Goal: Information Seeking & Learning: Learn about a topic

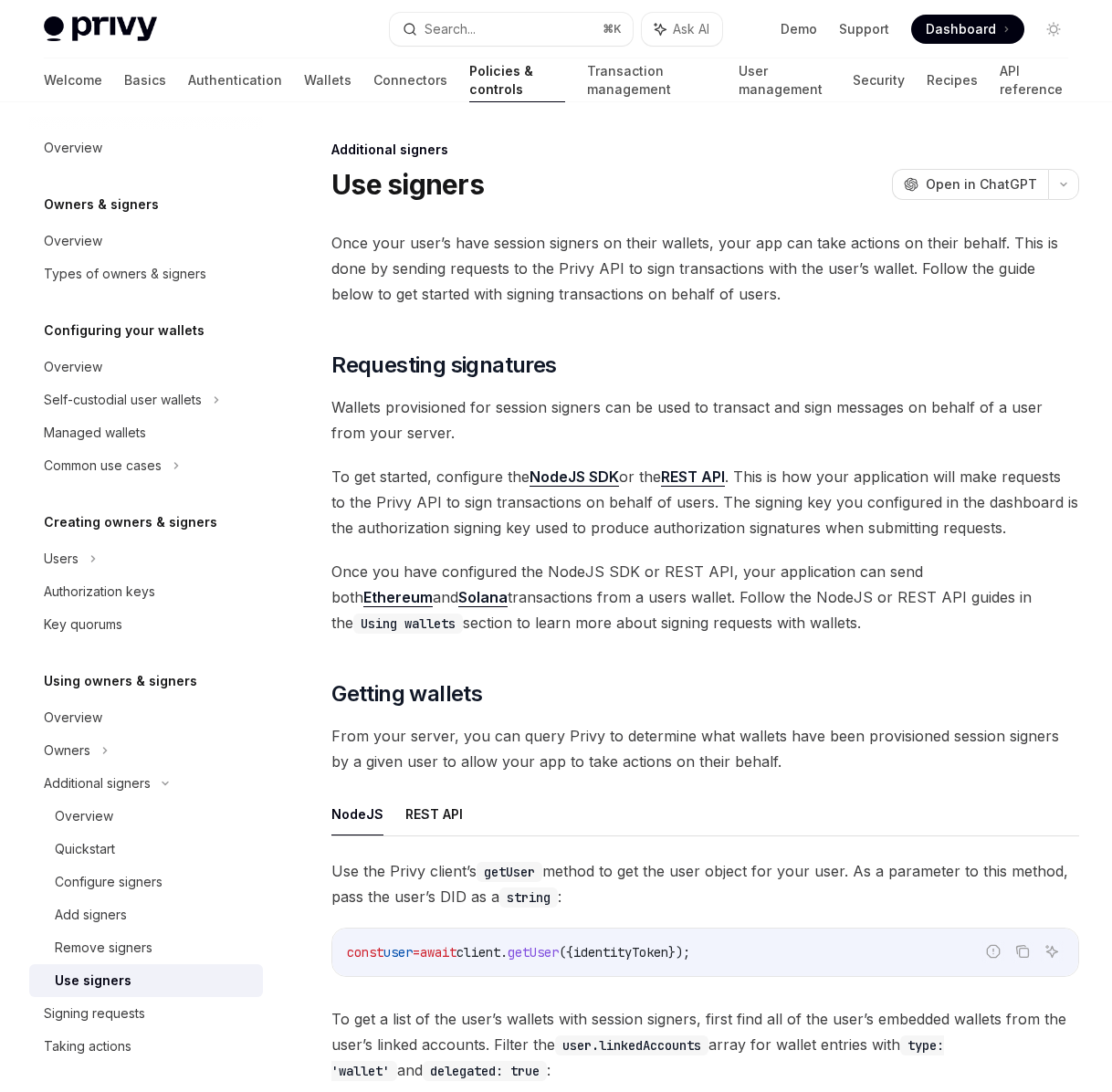
scroll to position [452, 0]
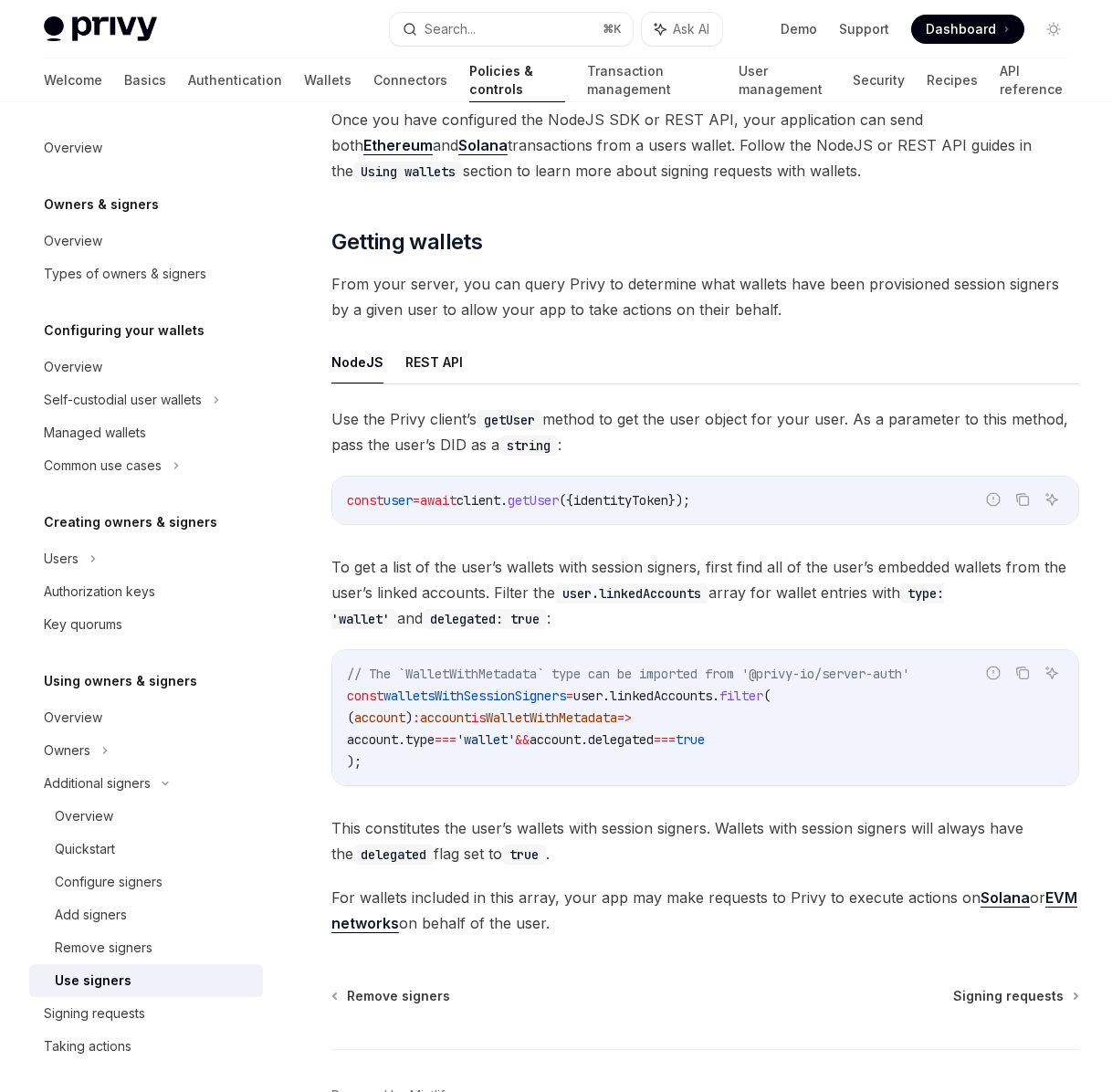
click at [953, 35] on span "Dashboard" at bounding box center [960, 29] width 70 height 18
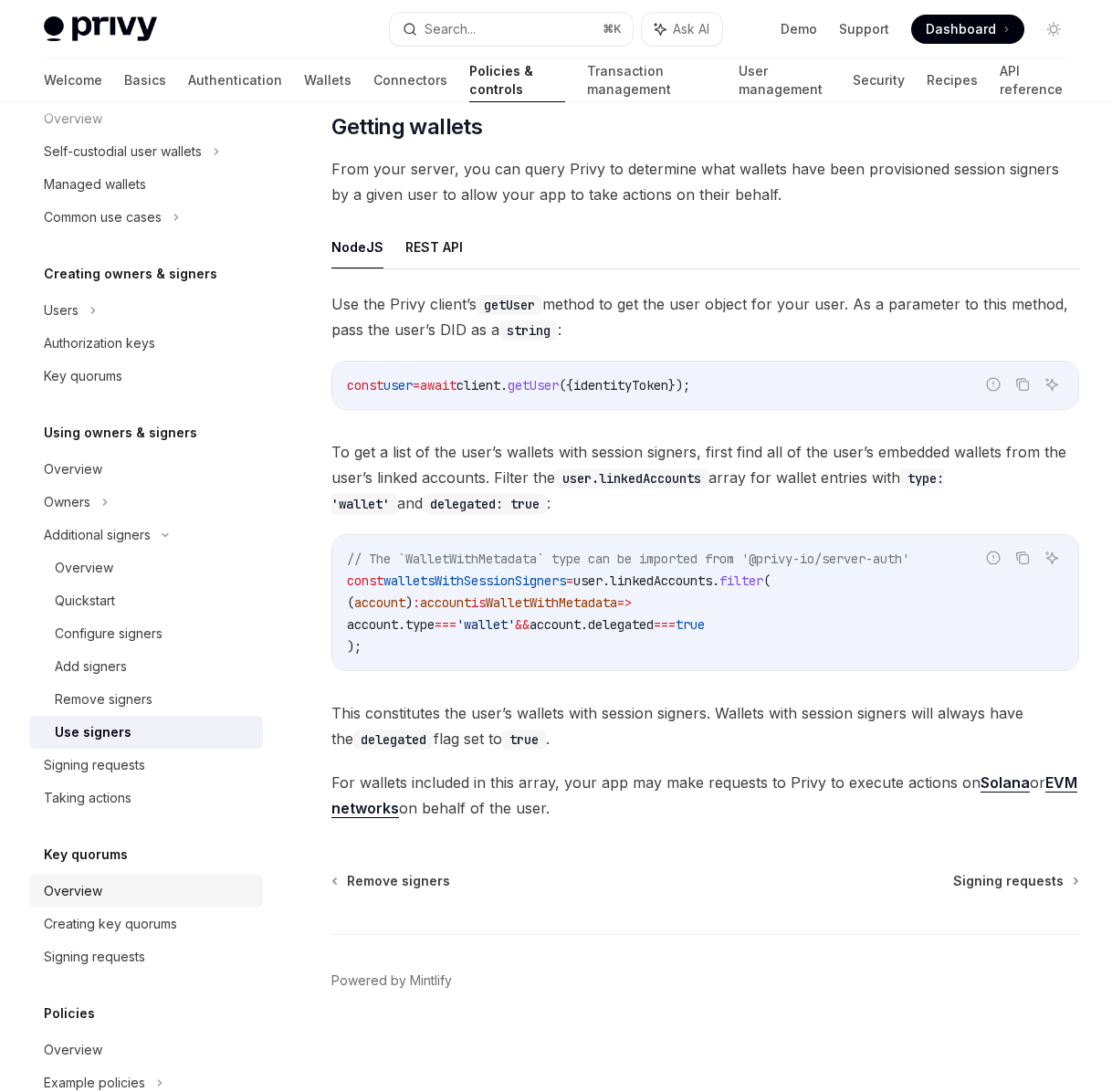
scroll to position [234, 0]
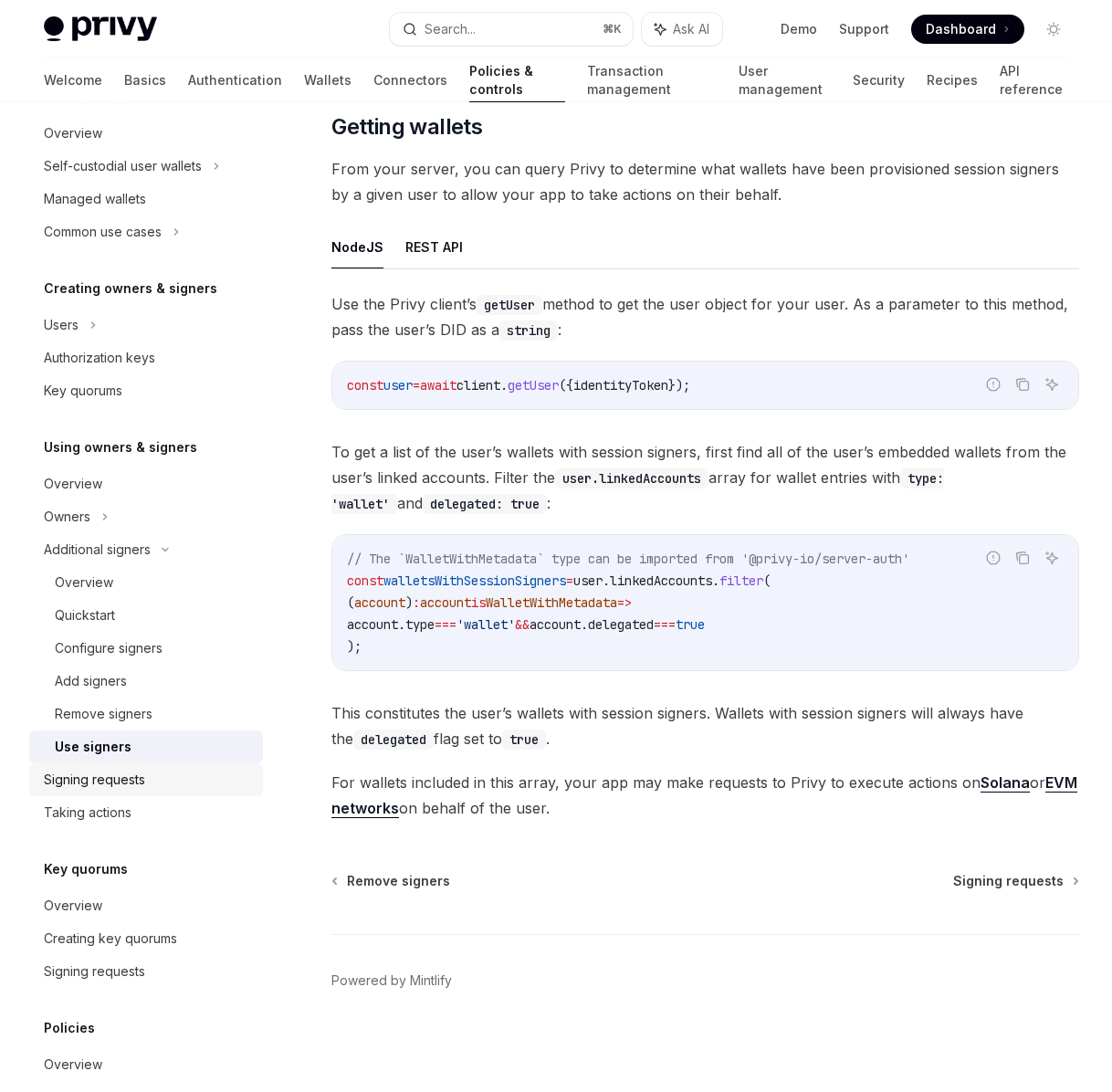
click at [97, 779] on div "Signing requests" at bounding box center [95, 779] width 101 height 22
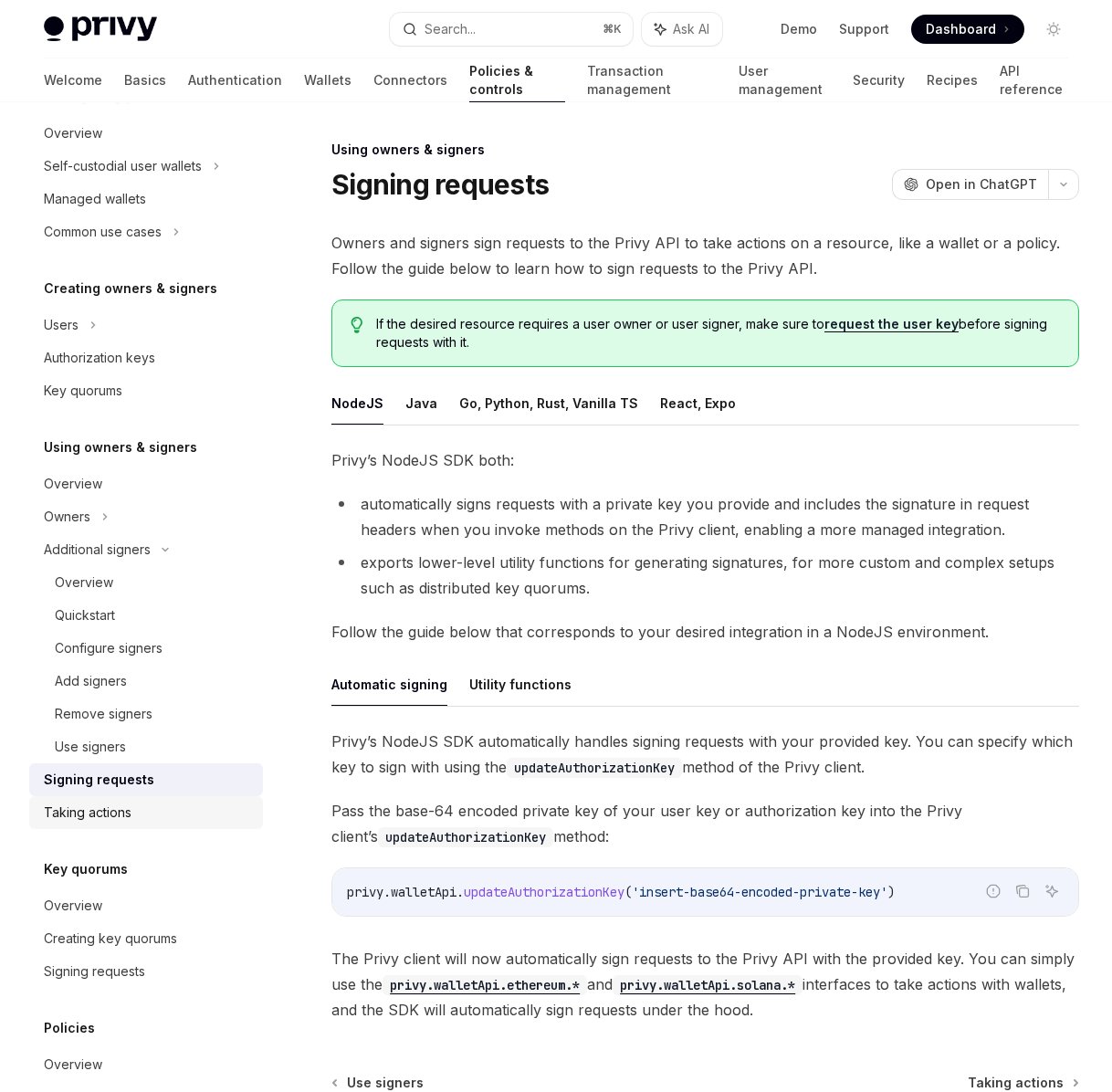
click at [104, 824] on link "Taking actions" at bounding box center [146, 813] width 234 height 33
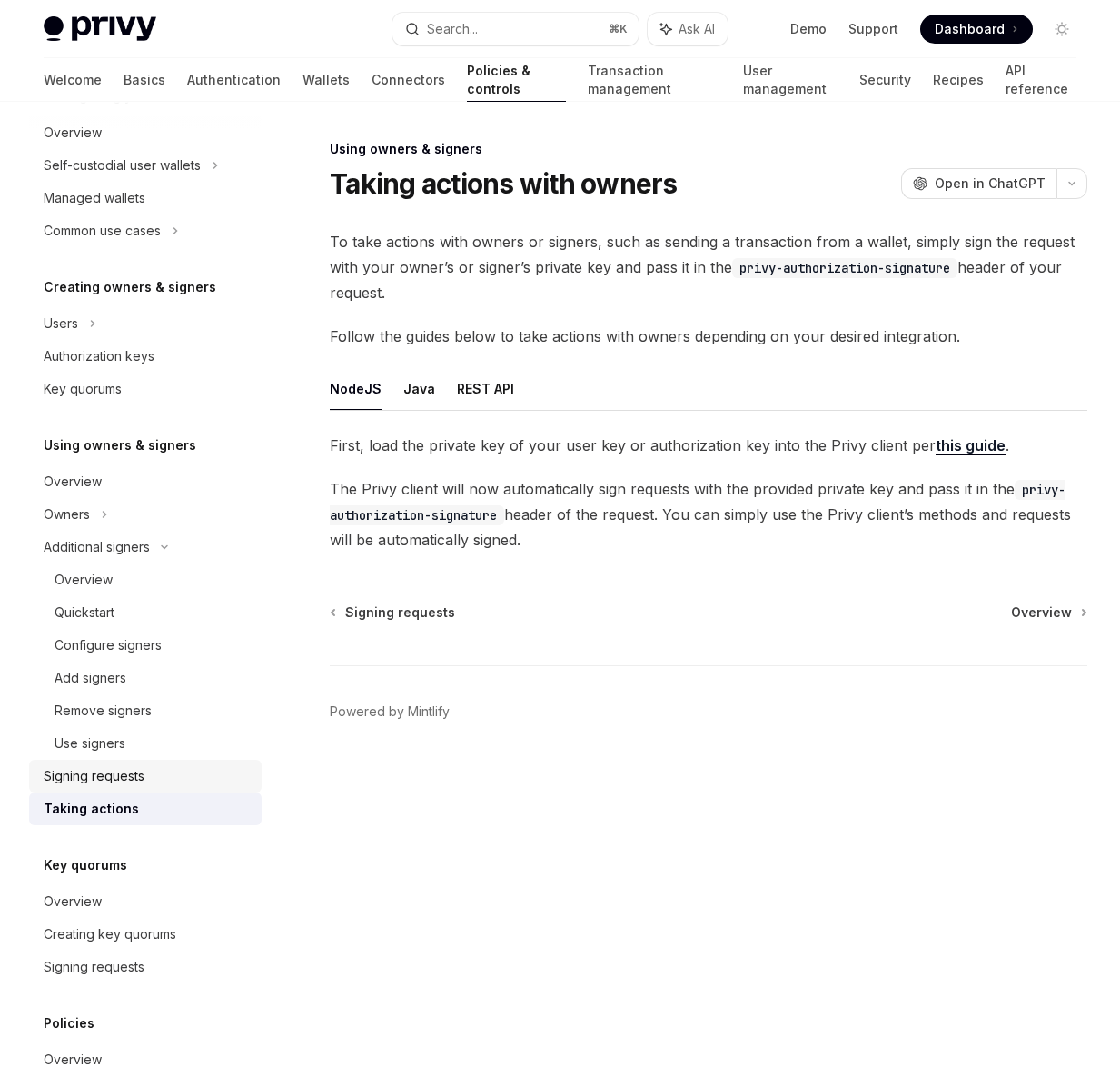
click at [98, 786] on div "Signing requests" at bounding box center [94, 775] width 101 height 22
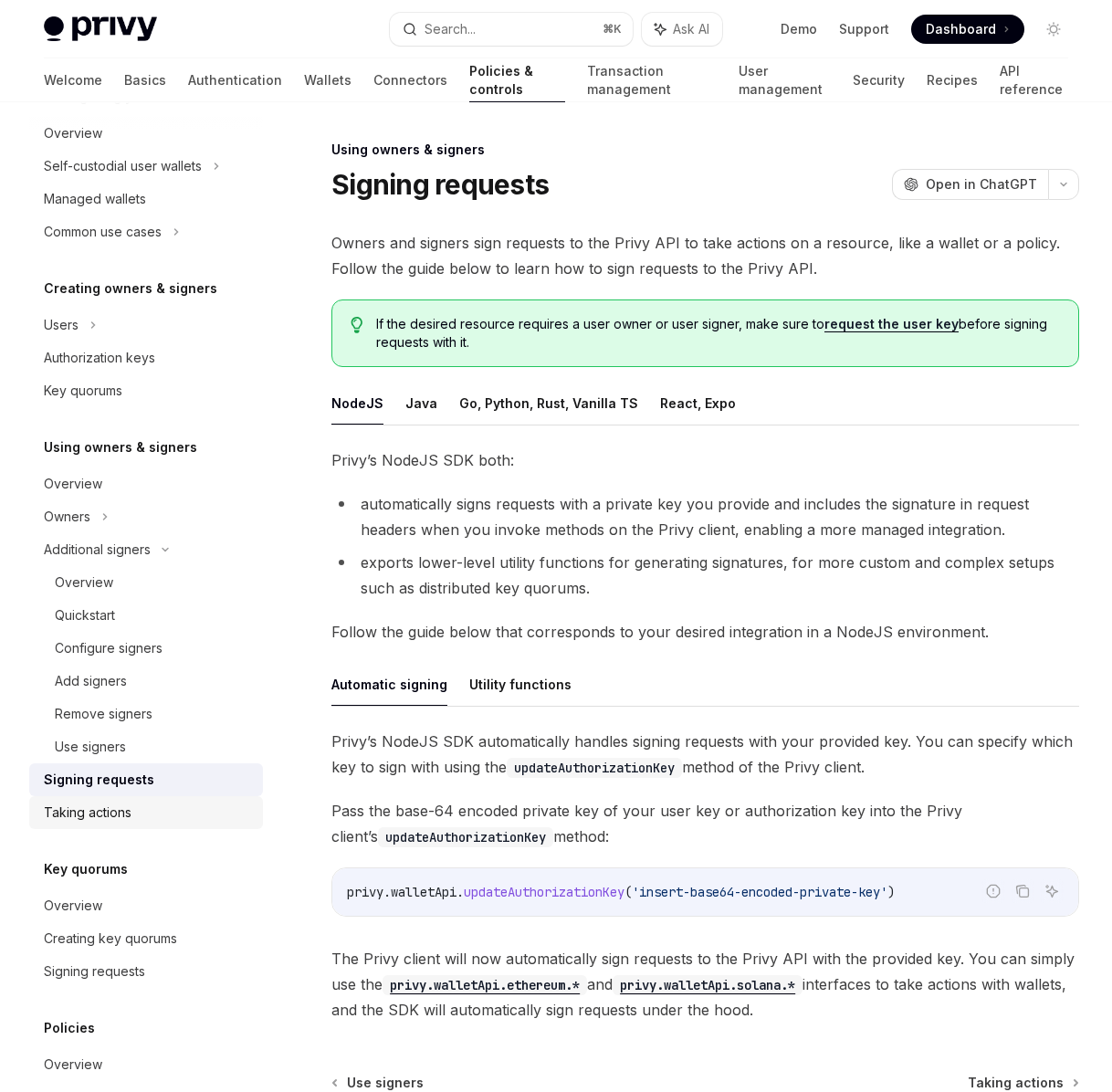
click at [99, 811] on div "Taking actions" at bounding box center [88, 813] width 88 height 22
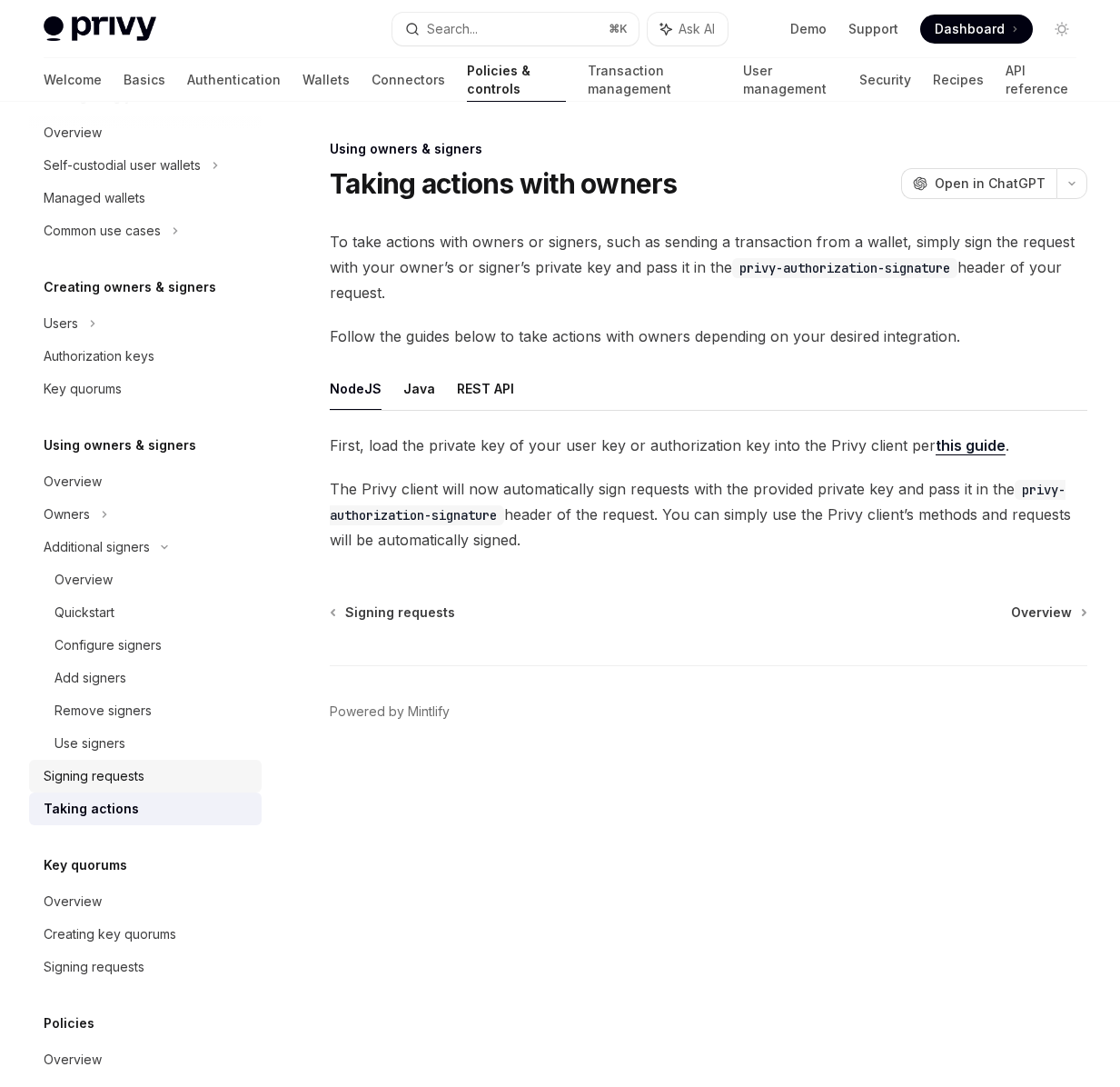
click at [145, 774] on div "Signing requests" at bounding box center [148, 775] width 208 height 22
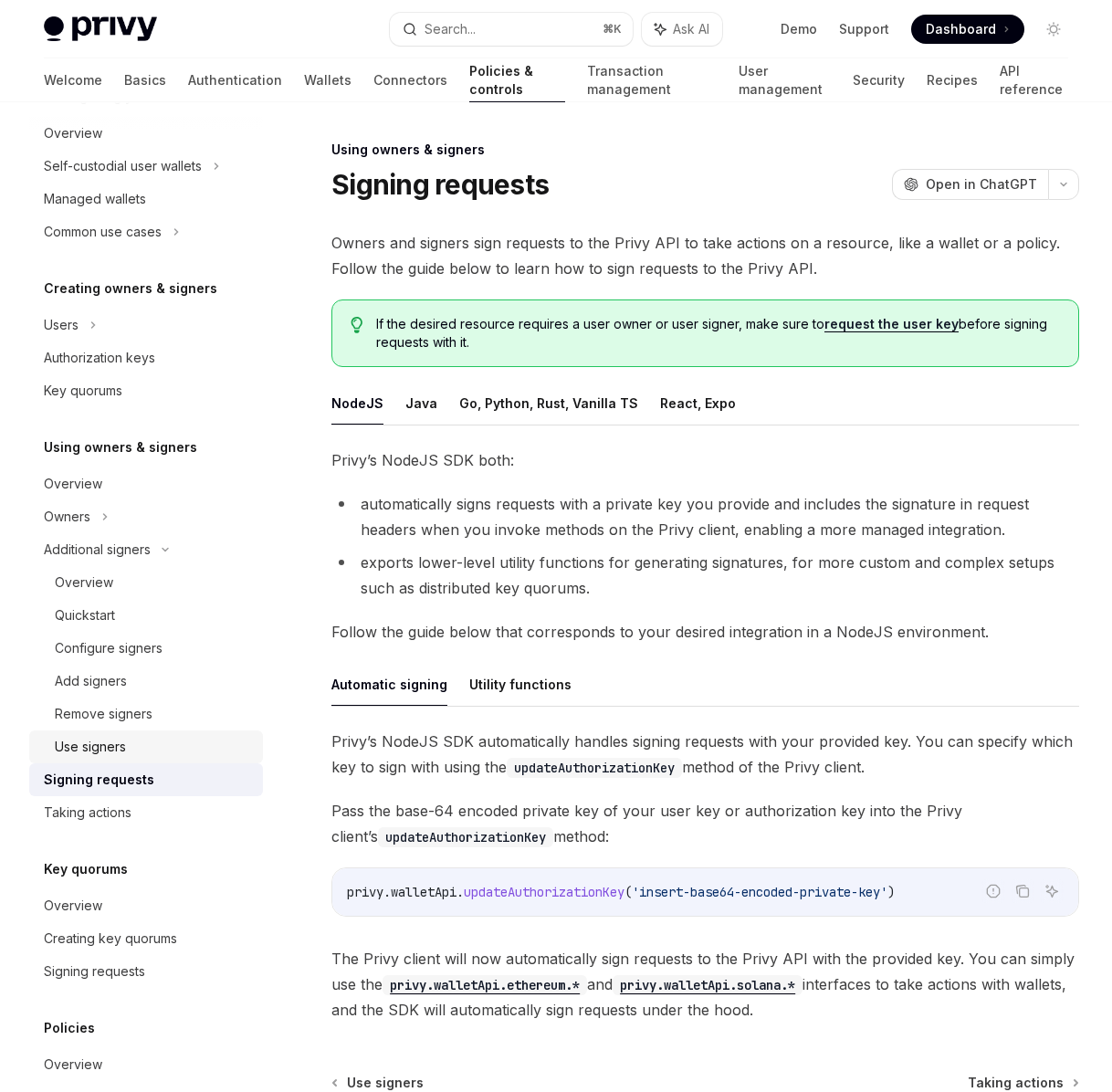
click at [143, 745] on div "Use signers" at bounding box center [153, 747] width 197 height 22
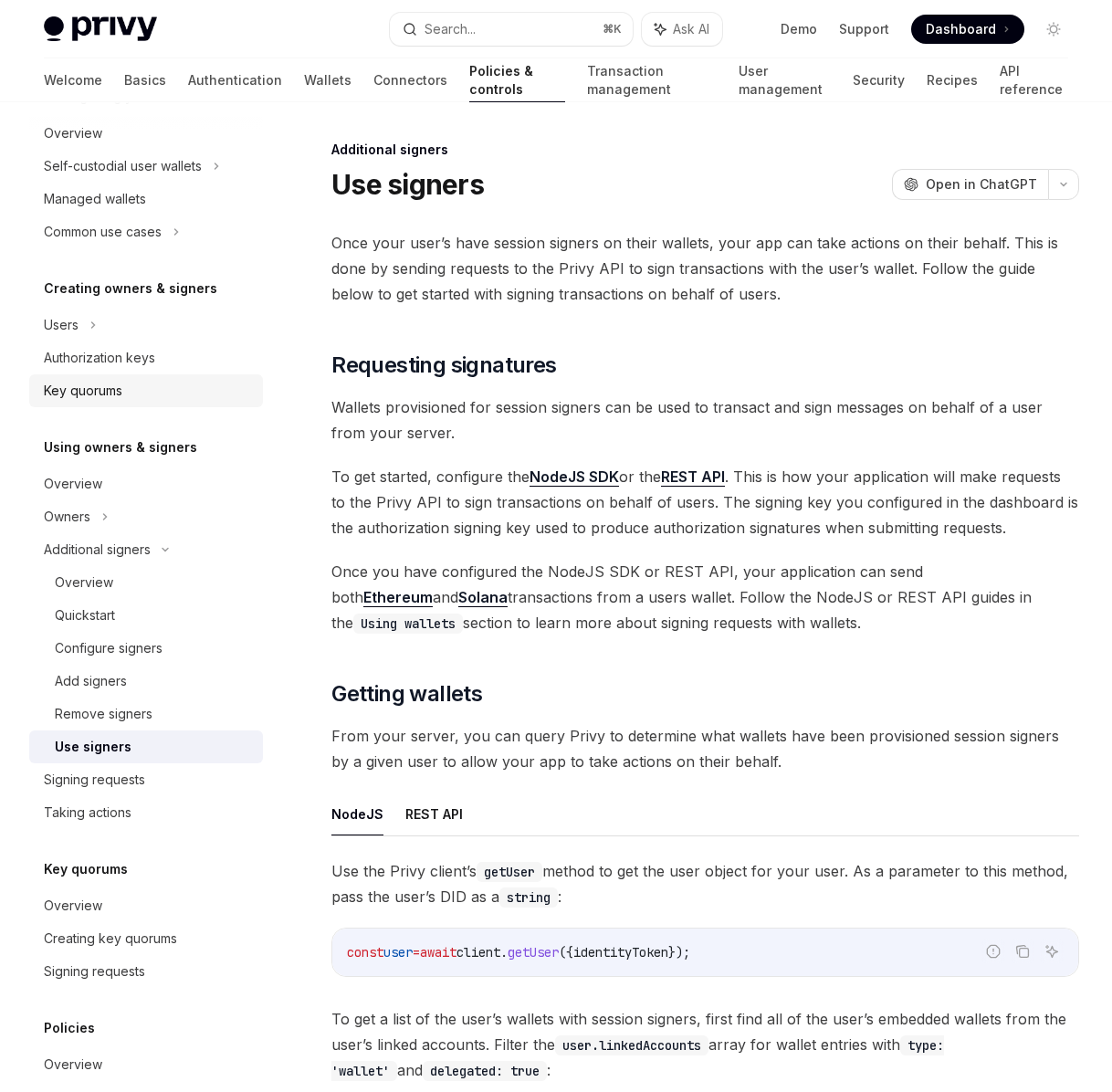
click at [62, 396] on div "Key quorums" at bounding box center [83, 390] width 78 height 22
type textarea "*"
